Goal: Browse casually

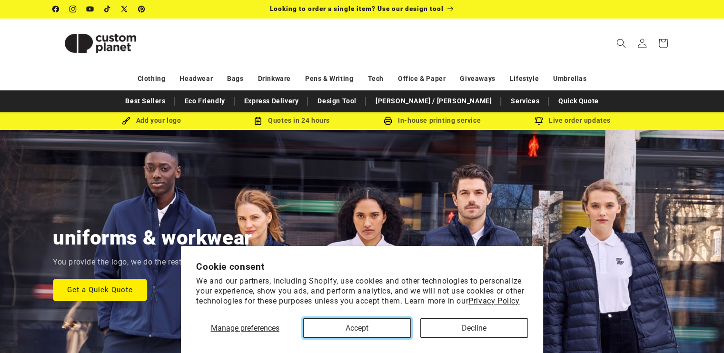
click at [378, 326] on button "Accept" at bounding box center [357, 329] width 108 height 20
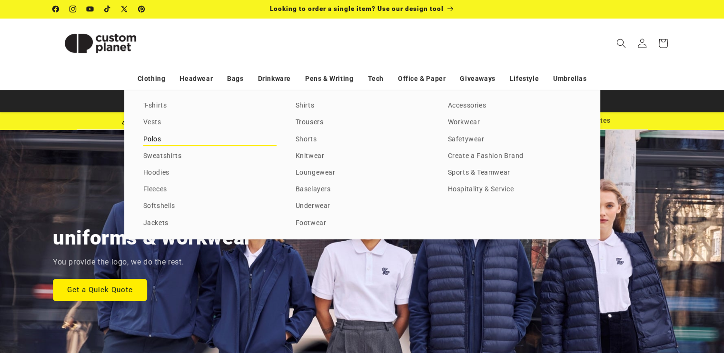
click at [160, 140] on link "Polos" at bounding box center [209, 139] width 133 height 13
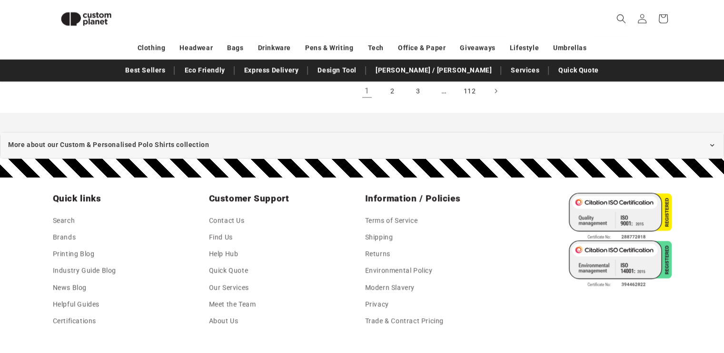
scroll to position [1177, 0]
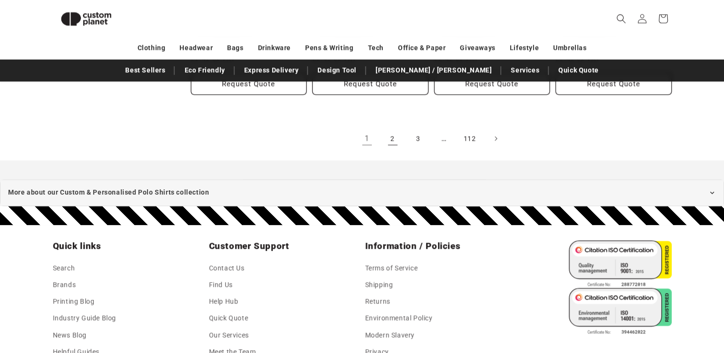
click at [390, 135] on link "2" at bounding box center [392, 138] width 21 height 21
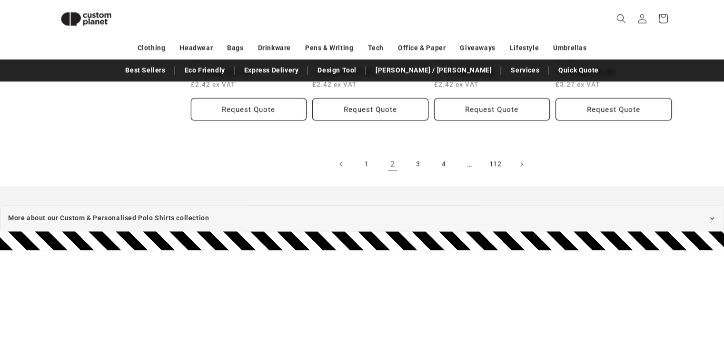
scroll to position [1177, 0]
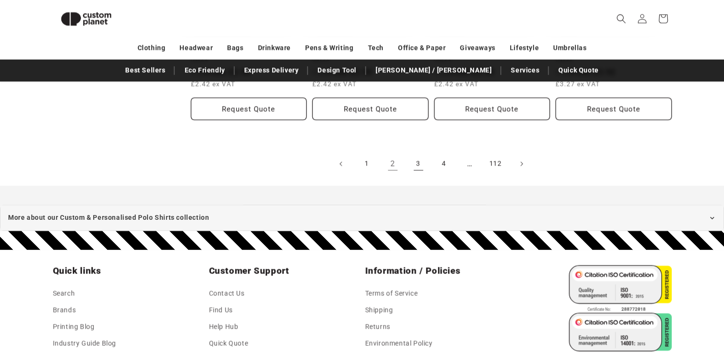
click at [417, 156] on link "3" at bounding box center [418, 163] width 21 height 21
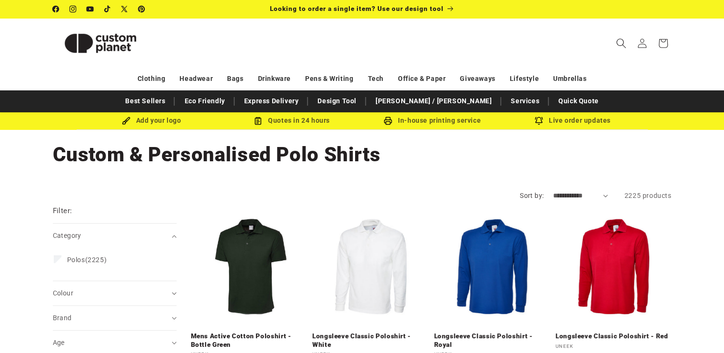
click at [619, 44] on icon "Search" at bounding box center [621, 43] width 10 height 10
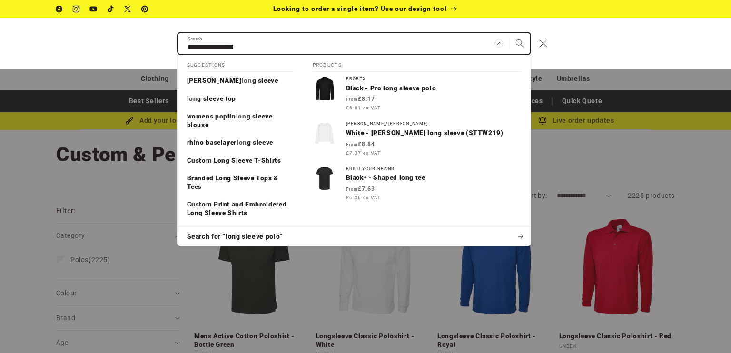
type input "**********"
click at [509, 33] on button "Search" at bounding box center [519, 43] width 21 height 21
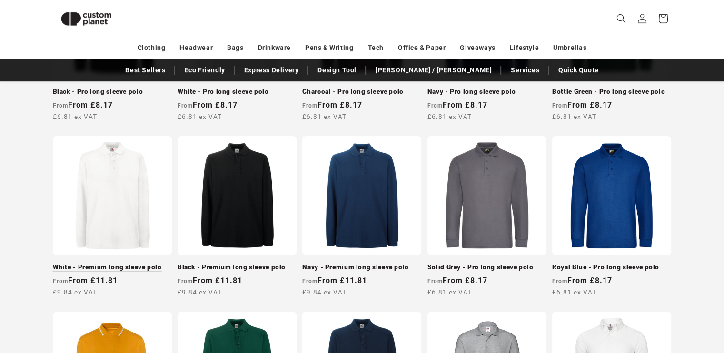
scroll to position [320, 0]
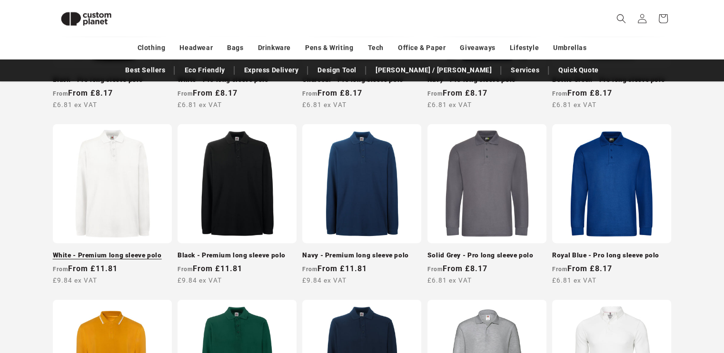
click at [117, 251] on link "White - Premium long sleeve polo" at bounding box center [112, 255] width 119 height 9
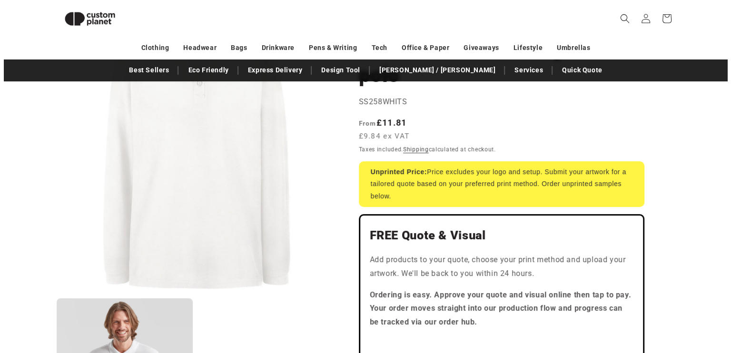
scroll to position [35, 0]
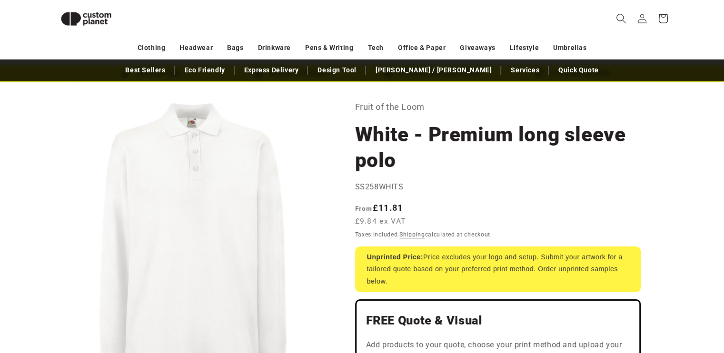
click at [618, 13] on icon "Search" at bounding box center [621, 18] width 10 height 10
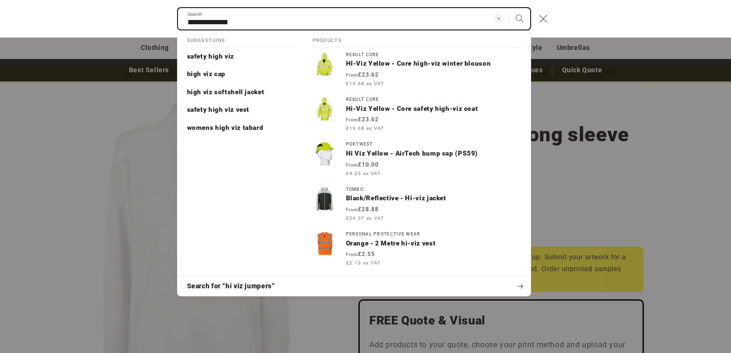
type input "**********"
click at [509, 8] on button "Search" at bounding box center [519, 18] width 21 height 21
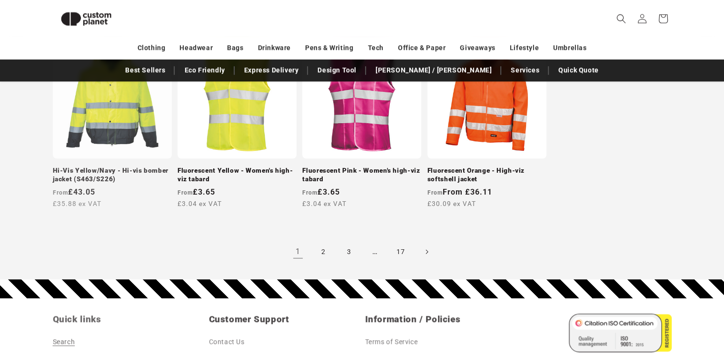
scroll to position [853, 0]
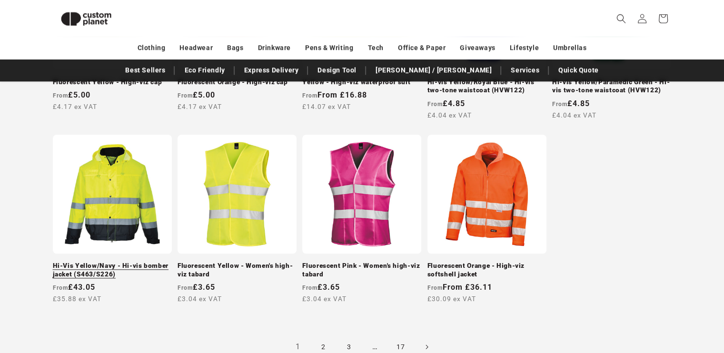
click at [114, 265] on link "Hi-Vis Yellow/Navy - Hi-vis bomber jacket (S463/S226)" at bounding box center [112, 270] width 119 height 17
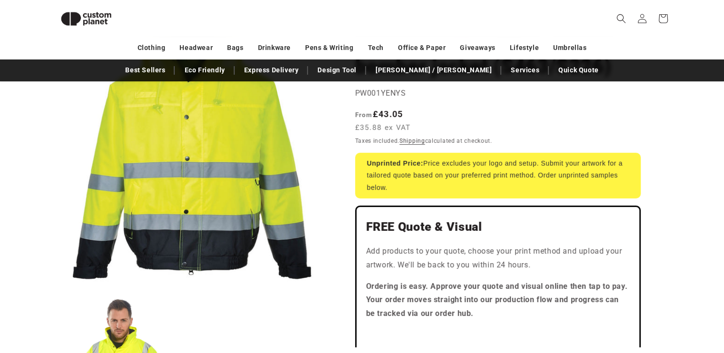
scroll to position [130, 0]
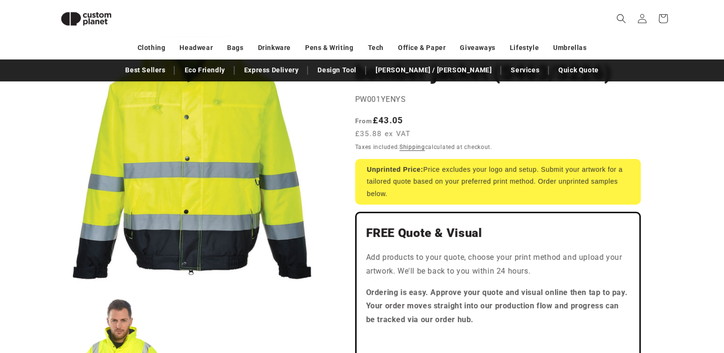
click at [628, 139] on div "Regular price From £43.05 £35.88 ex VAT Regular price Sale price £43.05 Unit pr…" at bounding box center [498, 128] width 286 height 28
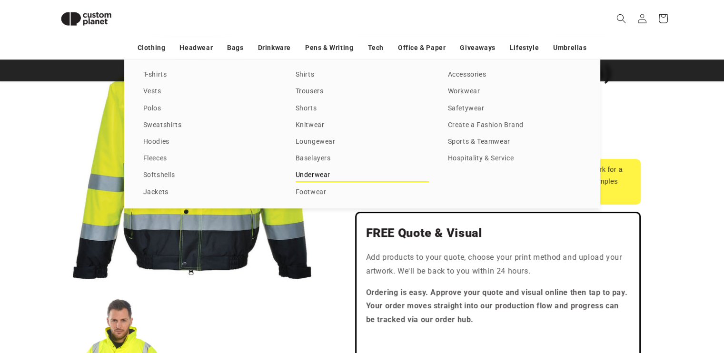
click at [308, 174] on link "Underwear" at bounding box center [362, 175] width 133 height 13
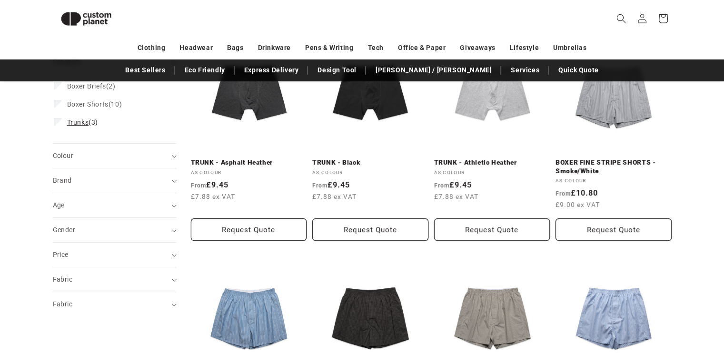
scroll to position [177, 0]
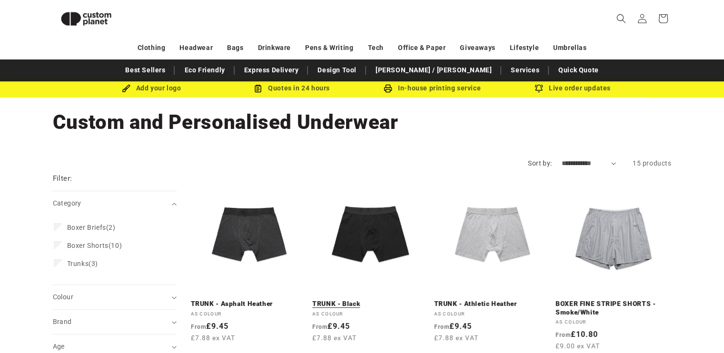
scroll to position [0, 0]
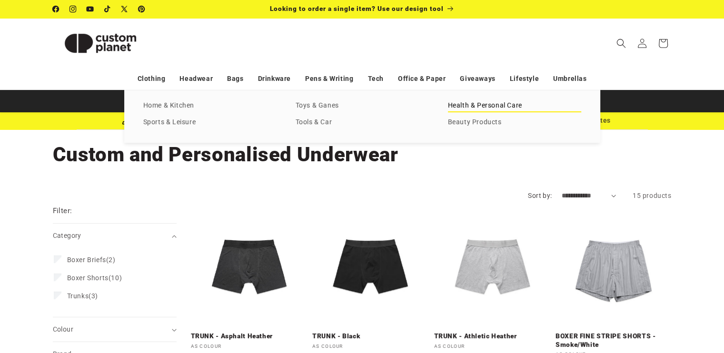
click at [470, 108] on link "Health & Personal Care" at bounding box center [514, 106] width 133 height 13
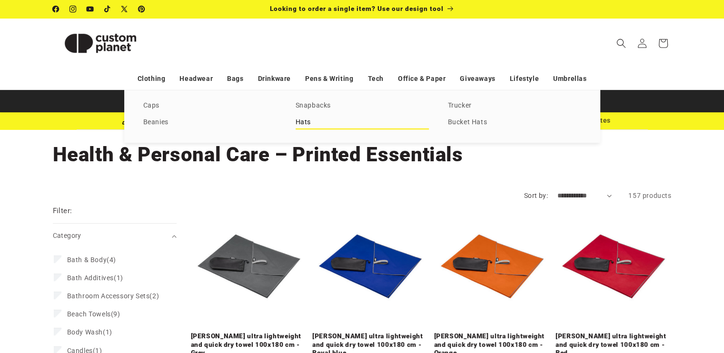
click at [303, 123] on link "Hats" at bounding box center [362, 122] width 133 height 13
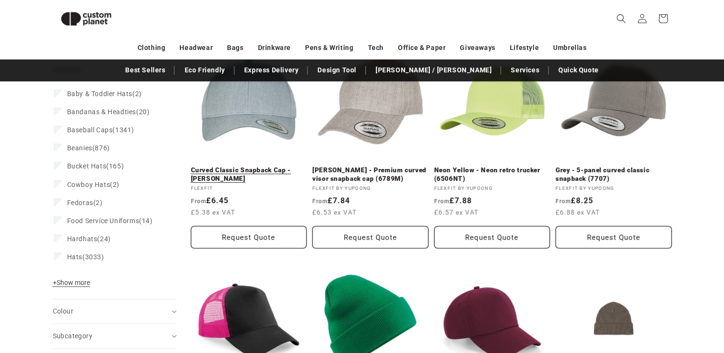
scroll to position [130, 0]
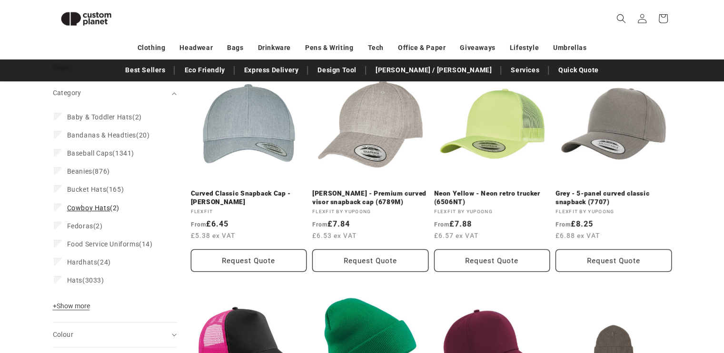
click at [85, 207] on span "Cowboy Hats" at bounding box center [88, 208] width 43 height 8
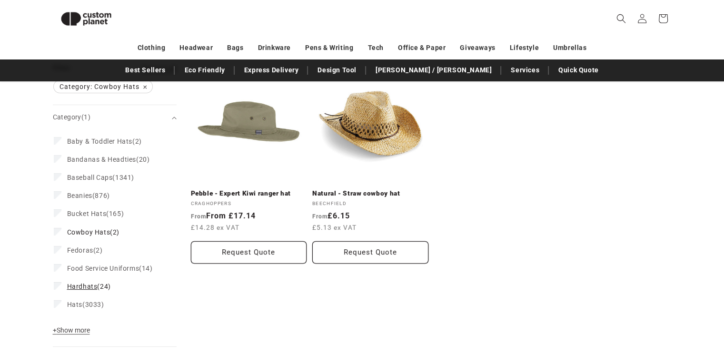
click at [87, 288] on span "Hardhats" at bounding box center [82, 287] width 30 height 8
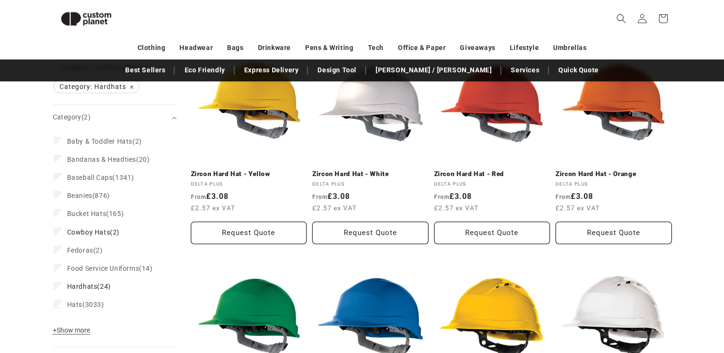
scroll to position [35, 0]
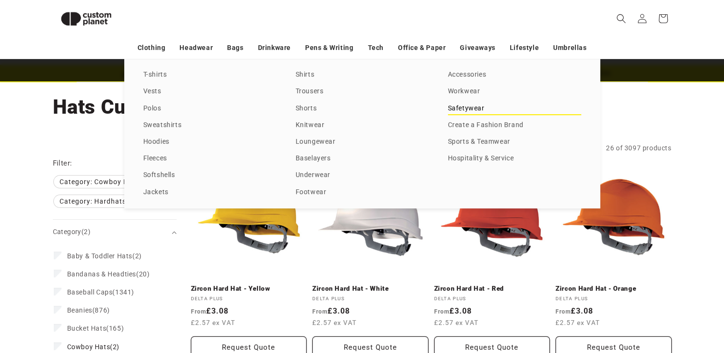
click at [465, 104] on link "Safetywear" at bounding box center [514, 108] width 133 height 13
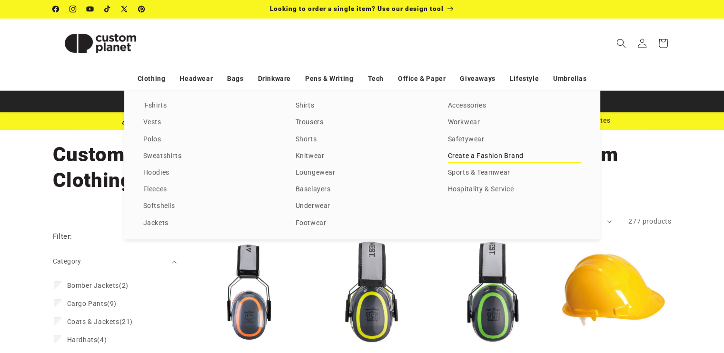
click at [468, 156] on link "Create a Fashion Brand" at bounding box center [514, 156] width 133 height 13
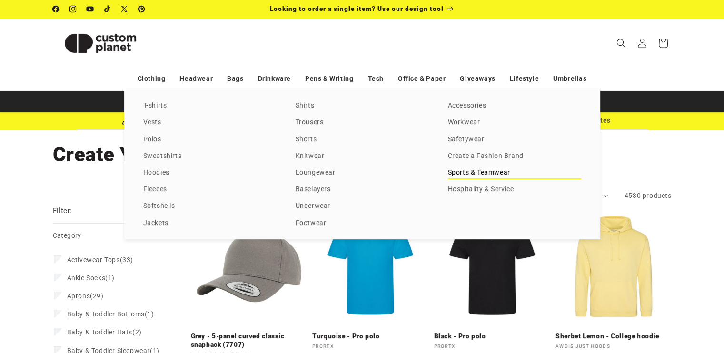
click at [467, 171] on link "Sports & Teamwear" at bounding box center [514, 173] width 133 height 13
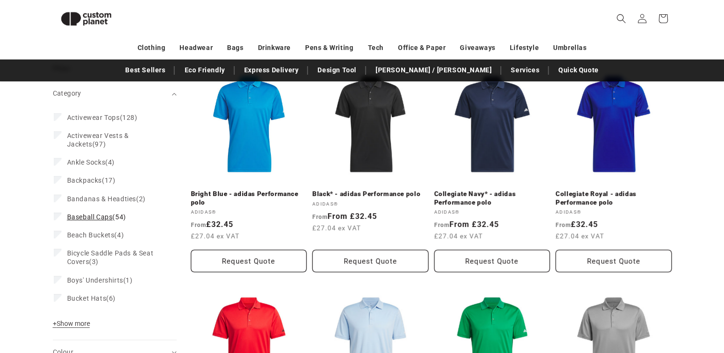
scroll to position [225, 0]
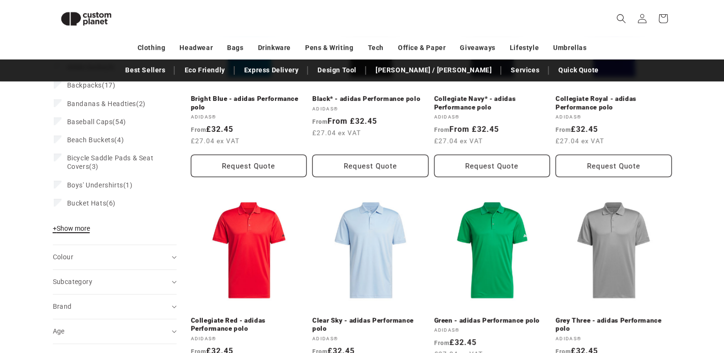
click at [62, 227] on span "+ Show more" at bounding box center [71, 229] width 37 height 8
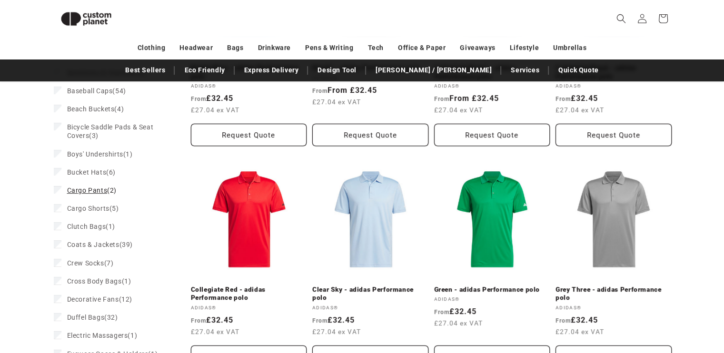
scroll to position [272, 0]
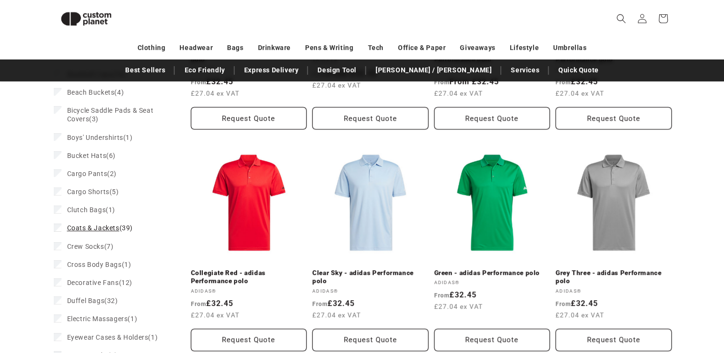
click at [88, 226] on span "Coats & Jackets" at bounding box center [93, 228] width 52 height 8
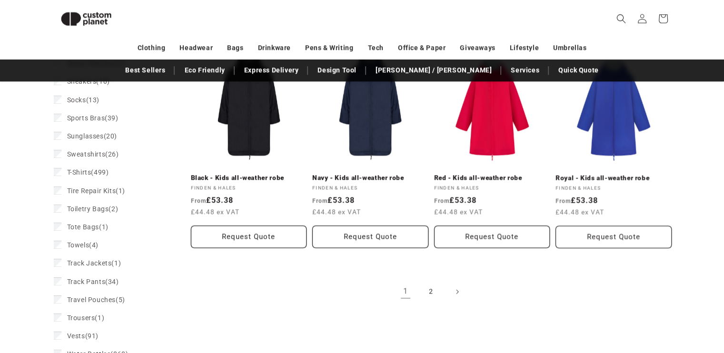
scroll to position [1166, 0]
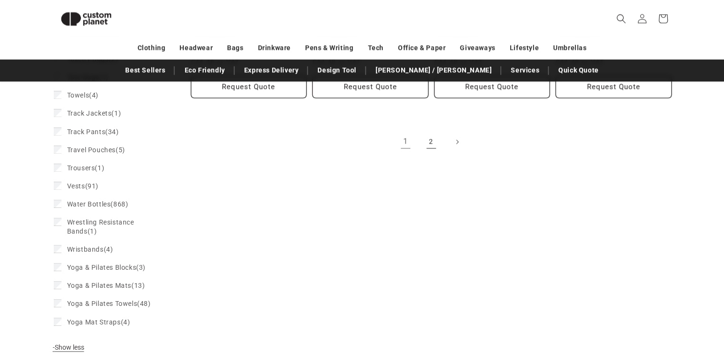
click at [431, 145] on link "2" at bounding box center [431, 141] width 21 height 21
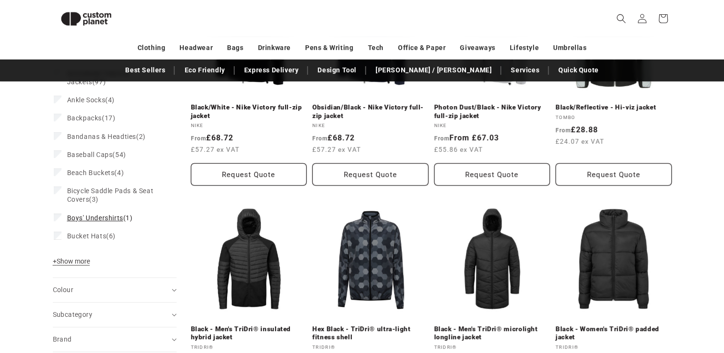
scroll to position [225, 0]
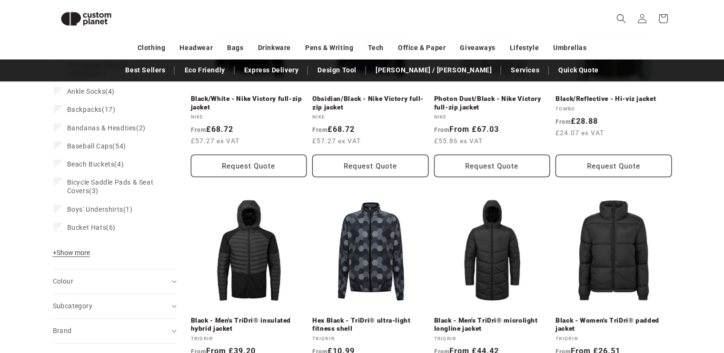
click at [55, 255] on span "+" at bounding box center [55, 253] width 4 height 8
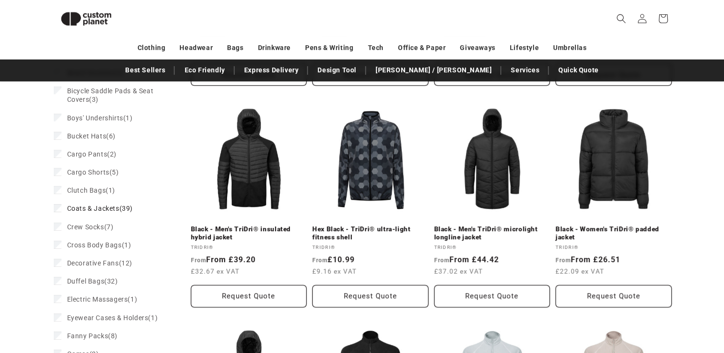
scroll to position [320, 0]
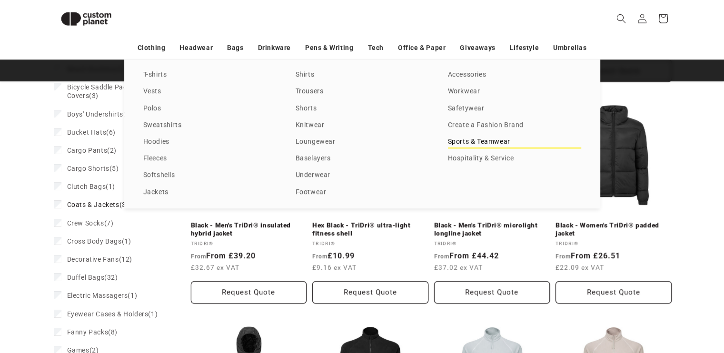
click at [491, 140] on link "Sports & Teamwear" at bounding box center [514, 142] width 133 height 13
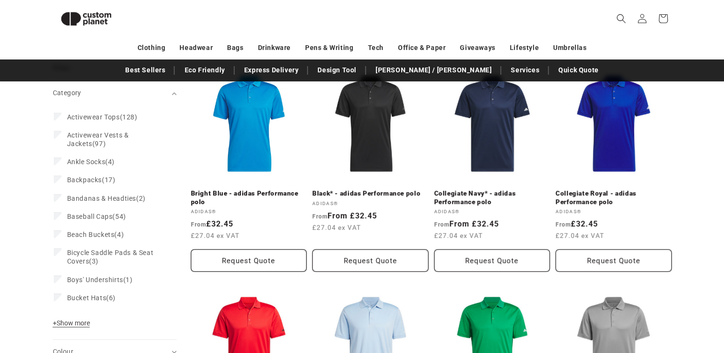
scroll to position [178, 0]
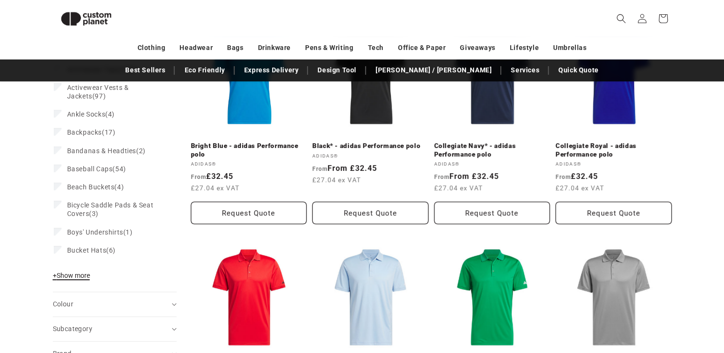
click at [61, 274] on span "+ Show more" at bounding box center [71, 276] width 37 height 8
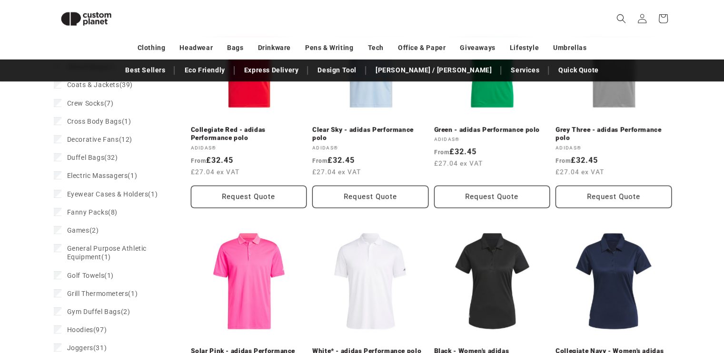
scroll to position [368, 0]
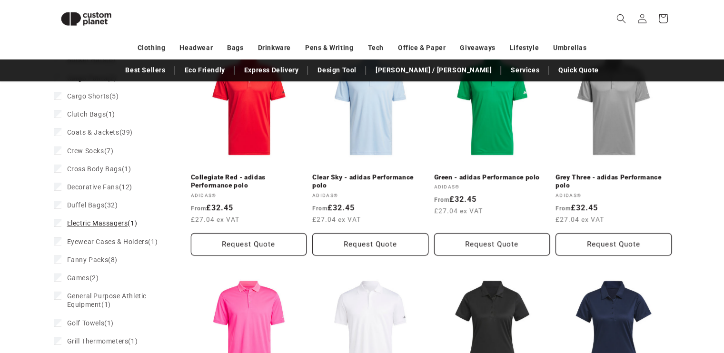
click at [107, 221] on span "Electric Massagers" at bounding box center [97, 223] width 61 height 8
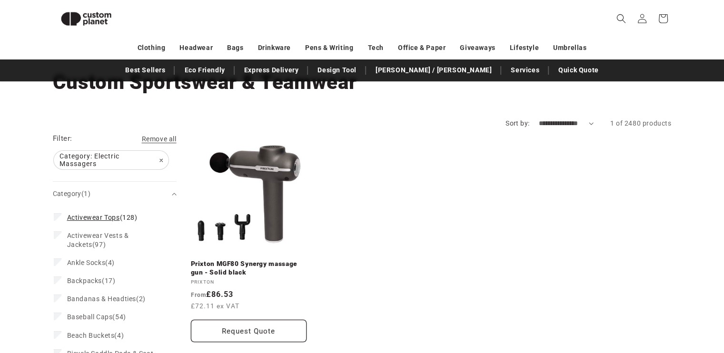
scroll to position [76, 0]
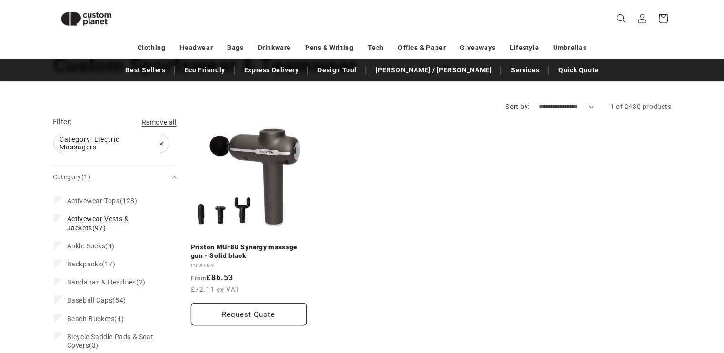
click at [105, 217] on span "Activewear Vests & Jackets" at bounding box center [98, 223] width 62 height 16
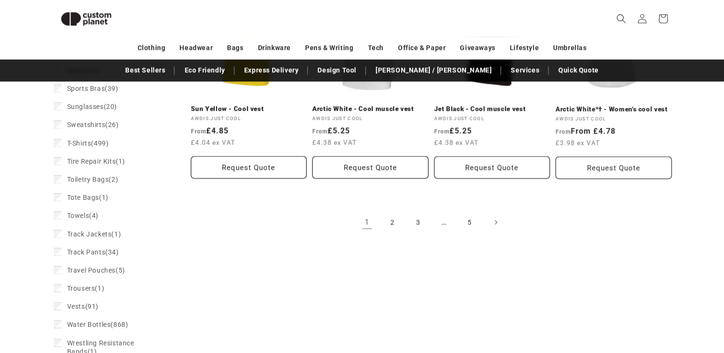
scroll to position [1076, 0]
click at [105, 239] on span "Track Jackets" at bounding box center [89, 235] width 45 height 8
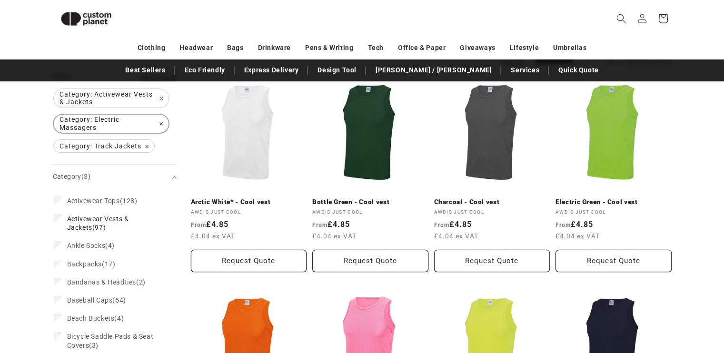
click at [164, 123] on span "Category: Electric Massagers Remove filter" at bounding box center [111, 124] width 115 height 19
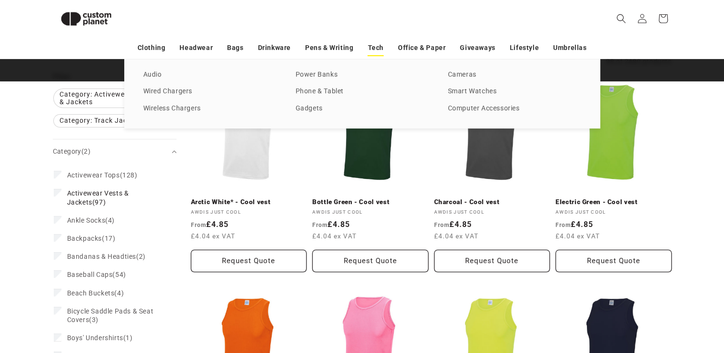
click at [373, 47] on link "Tech" at bounding box center [376, 48] width 16 height 17
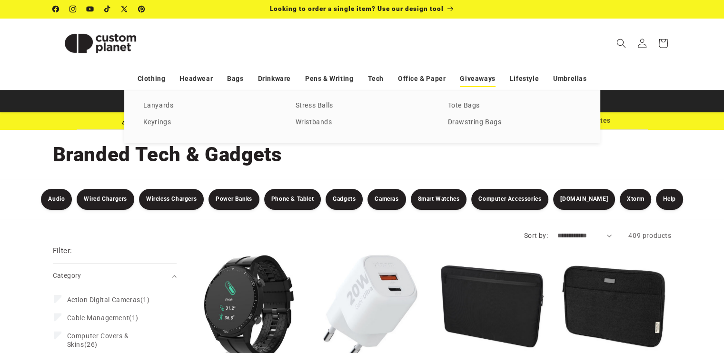
click at [486, 80] on link "Giveaways" at bounding box center [477, 78] width 35 height 17
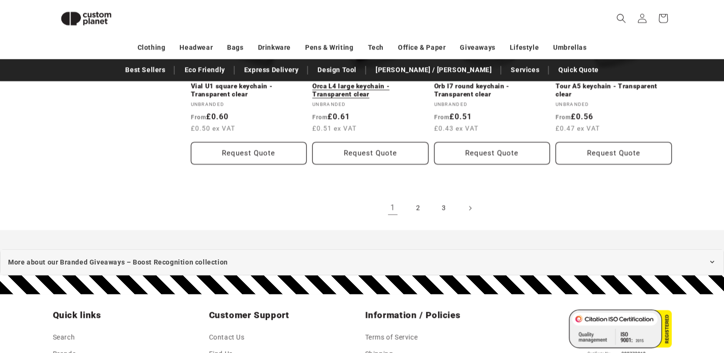
scroll to position [2019, 0]
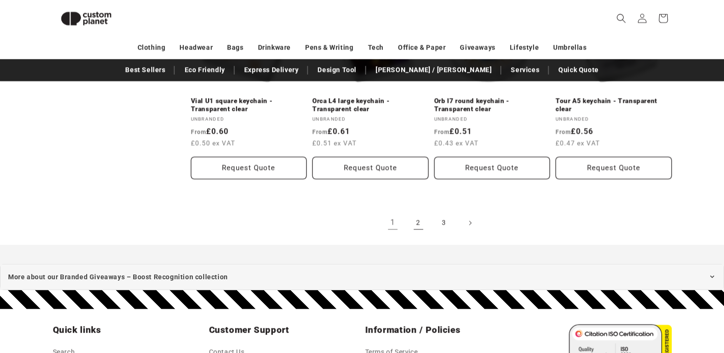
click at [418, 223] on link "2" at bounding box center [418, 223] width 21 height 21
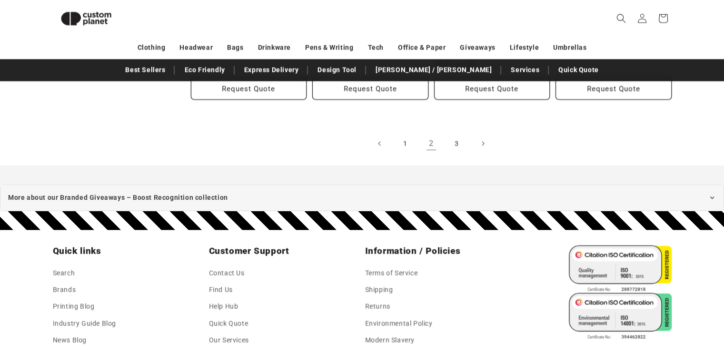
scroll to position [2129, 0]
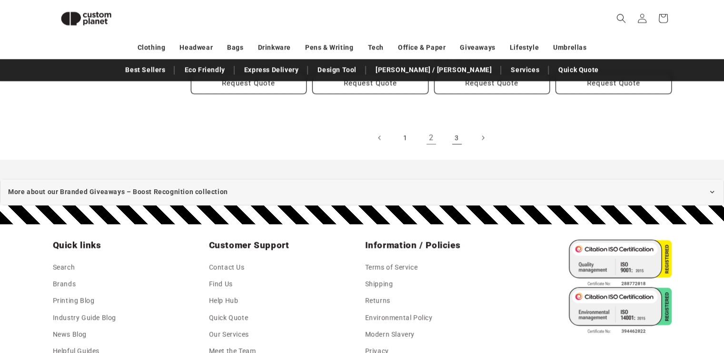
click at [462, 128] on link "3" at bounding box center [457, 138] width 21 height 21
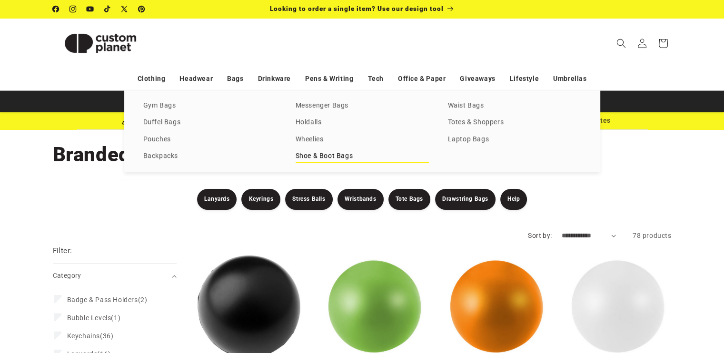
click at [309, 157] on link "Shoe & Boot Bags" at bounding box center [362, 156] width 133 height 13
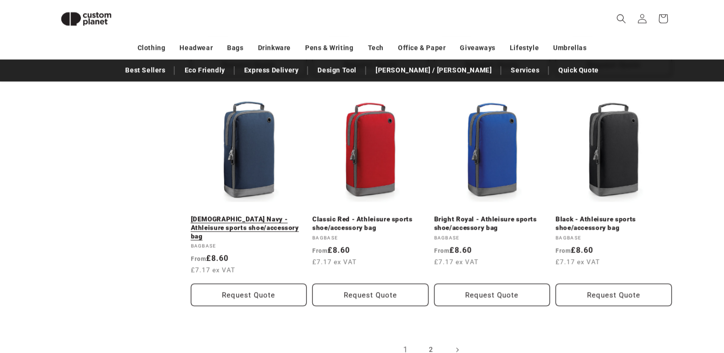
scroll to position [1177, 0]
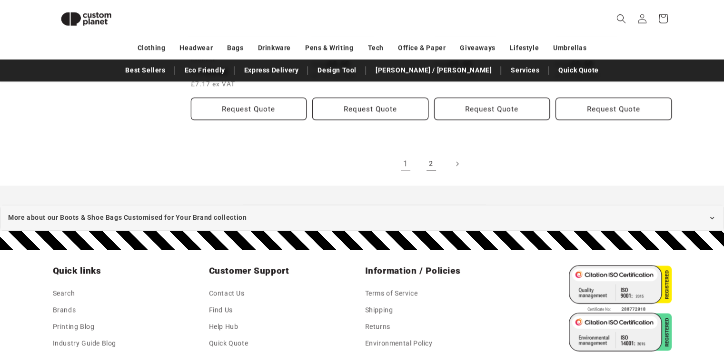
click at [432, 159] on link "2" at bounding box center [431, 163] width 21 height 21
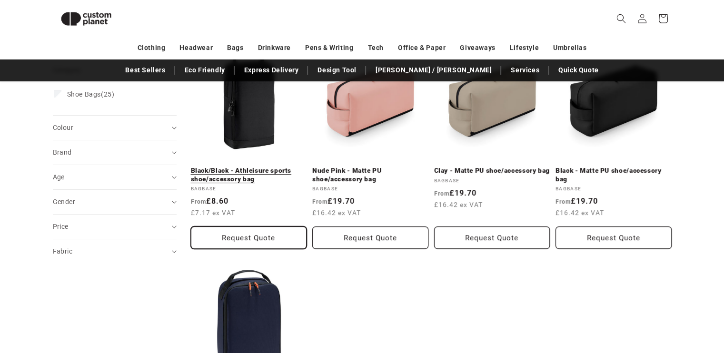
scroll to position [130, 0]
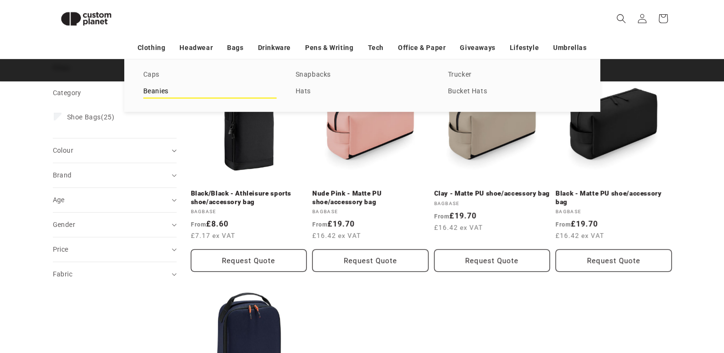
click at [169, 89] on link "Beanies" at bounding box center [209, 91] width 133 height 13
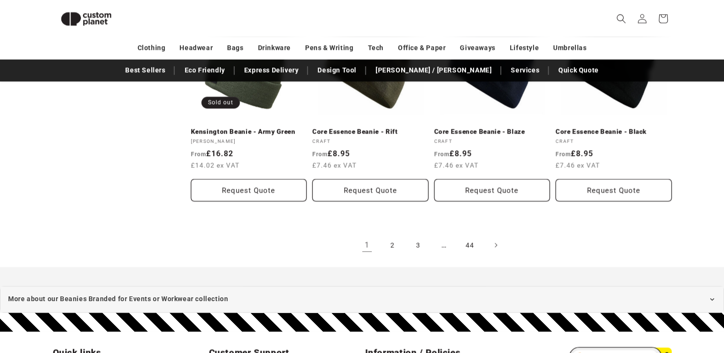
scroll to position [939, 0]
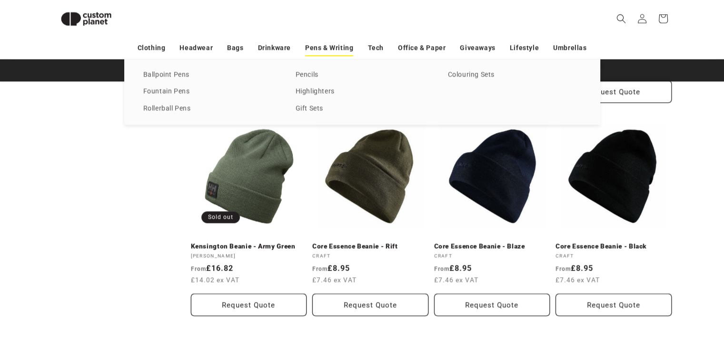
click at [314, 45] on link "Pens & Writing" at bounding box center [329, 48] width 48 height 17
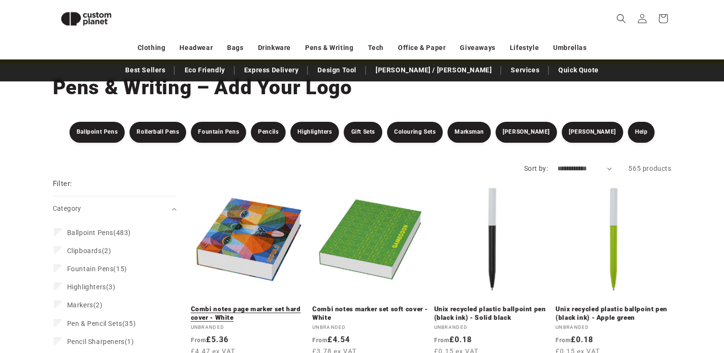
scroll to position [34, 0]
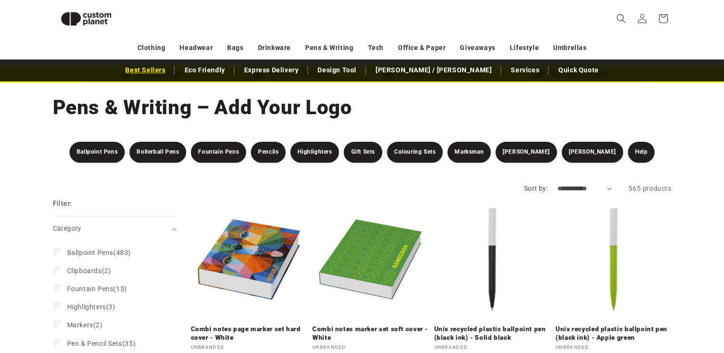
click at [170, 66] on link "Best Sellers" at bounding box center [145, 70] width 50 height 17
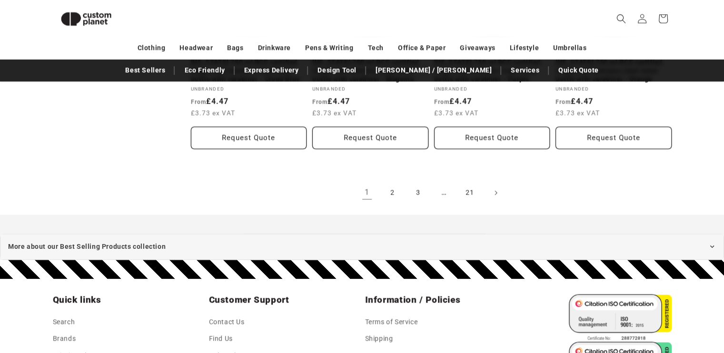
scroll to position [1176, 0]
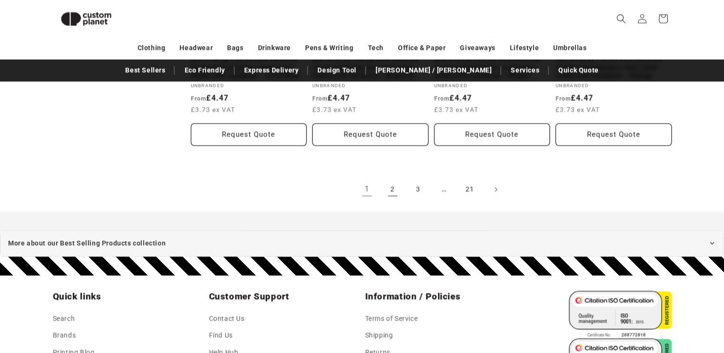
click at [395, 179] on link "2" at bounding box center [392, 189] width 21 height 21
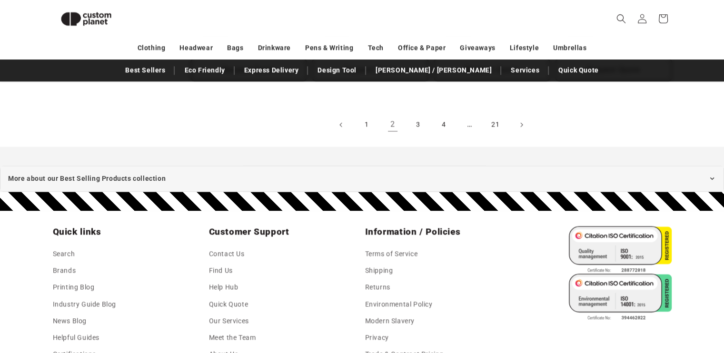
scroll to position [1225, 0]
click at [417, 116] on link "3" at bounding box center [418, 124] width 21 height 21
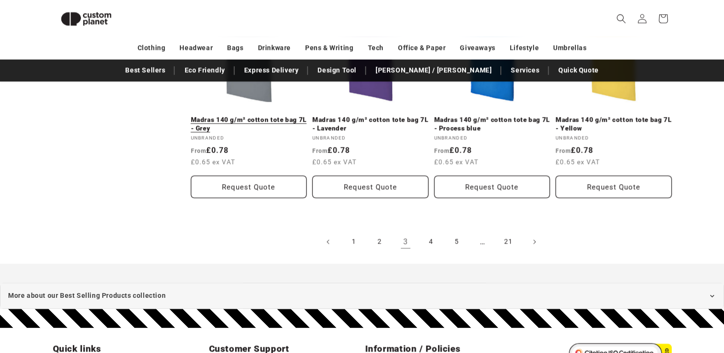
scroll to position [1014, 0]
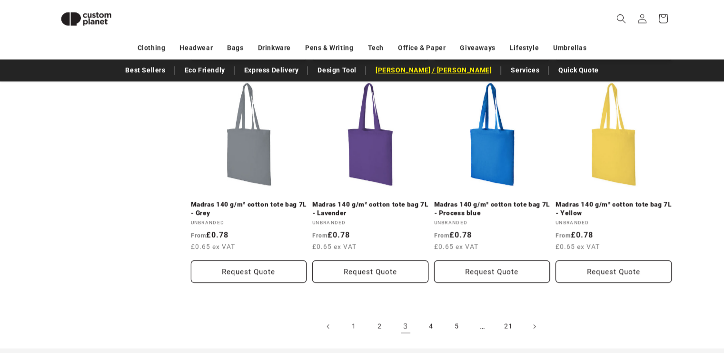
click at [425, 69] on link "[PERSON_NAME] / [PERSON_NAME]" at bounding box center [434, 70] width 126 height 17
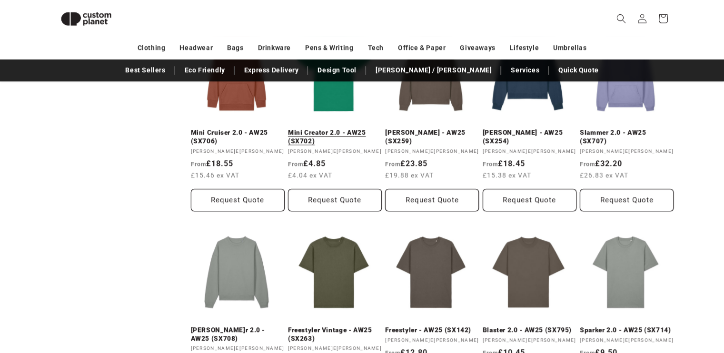
scroll to position [892, 0]
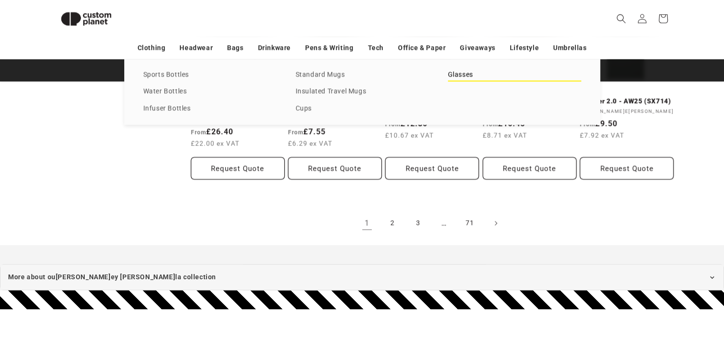
click at [461, 74] on link "Glasses" at bounding box center [514, 75] width 133 height 13
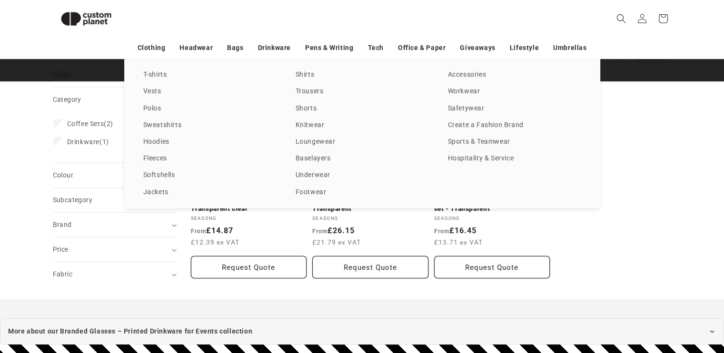
scroll to position [130, 0]
